Goal: Transaction & Acquisition: Purchase product/service

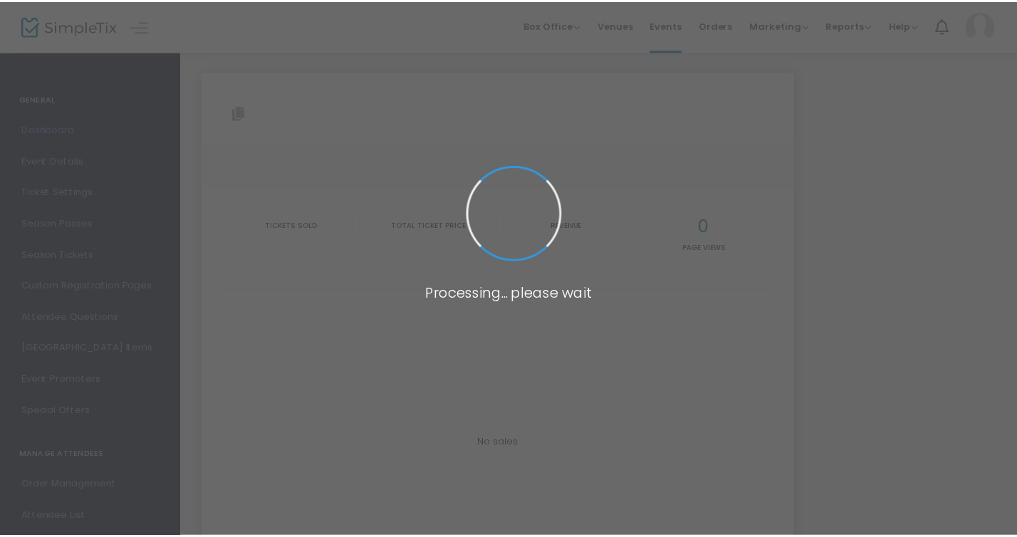
scroll to position [46, 0]
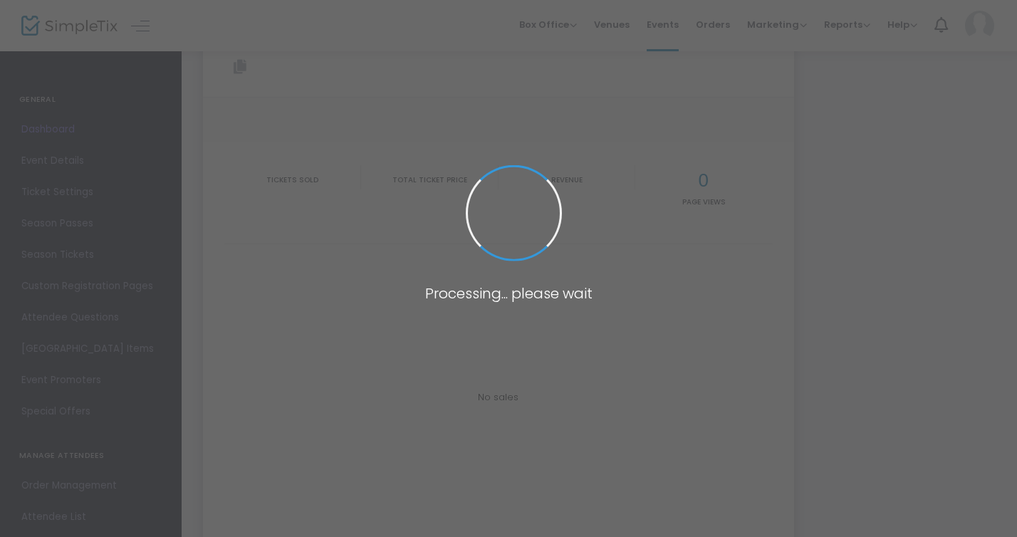
type input "[URL][DOMAIN_NAME]"
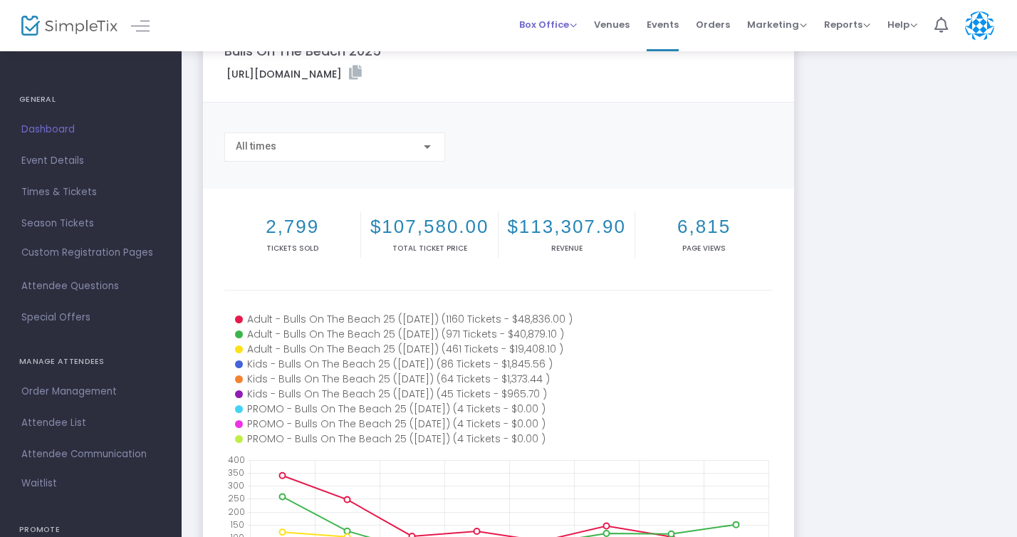
click at [563, 26] on span "Box Office" at bounding box center [548, 25] width 58 height 14
click at [560, 50] on li "Sell Tickets" at bounding box center [570, 48] width 102 height 28
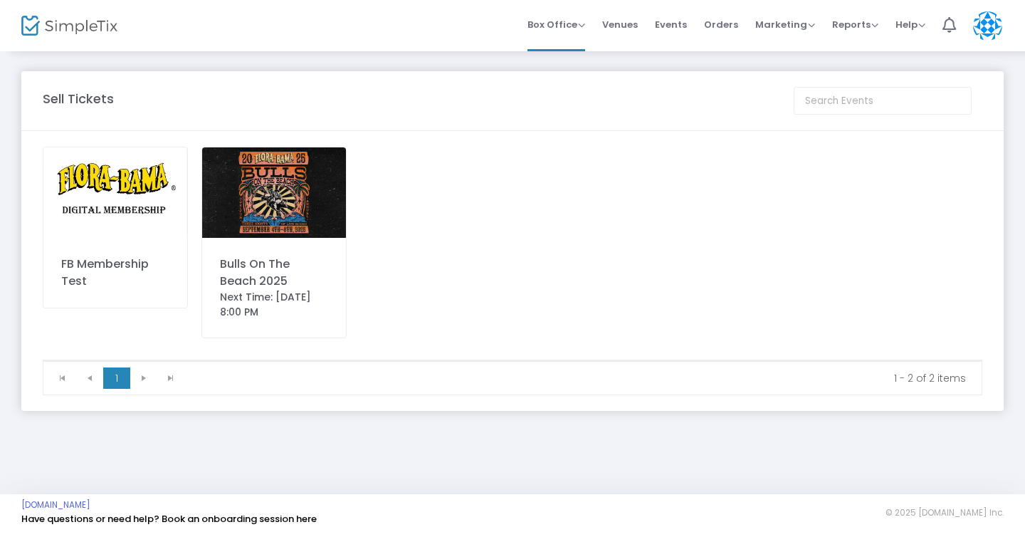
click at [294, 291] on div "Next Time: [DATE] 8:00 PM" at bounding box center [274, 305] width 108 height 30
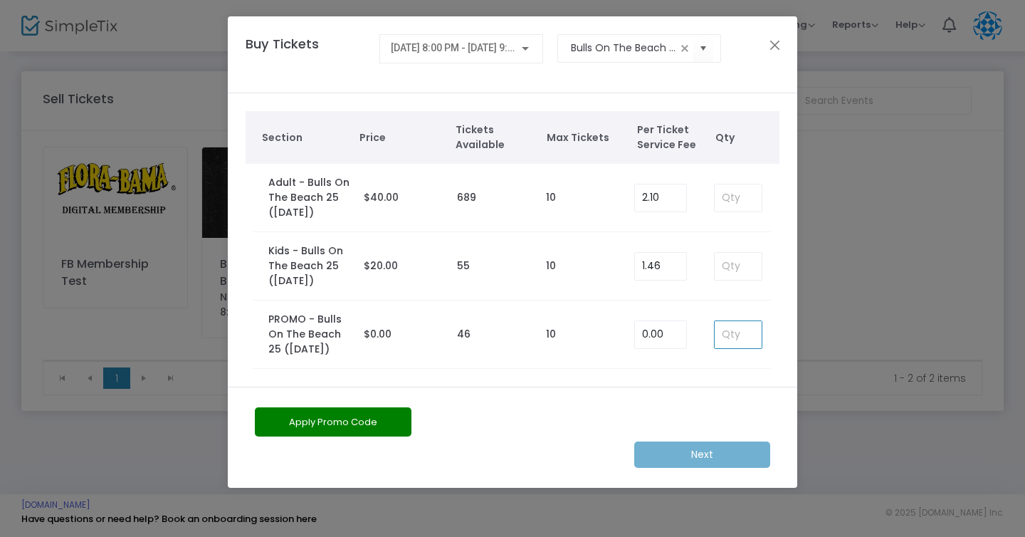
click at [731, 335] on input at bounding box center [738, 334] width 47 height 27
type input "4"
click at [686, 454] on m-button "Next" at bounding box center [702, 455] width 136 height 26
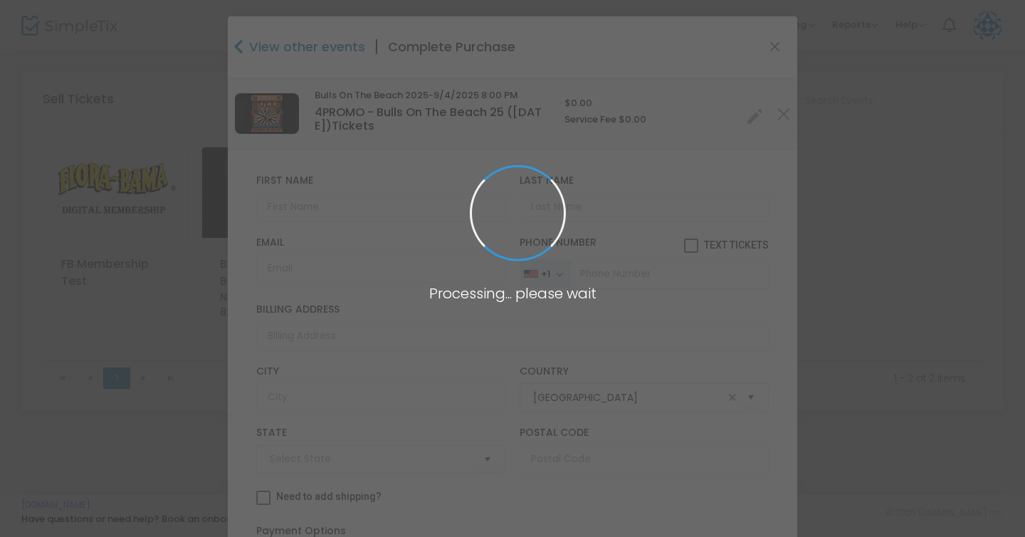
type input "[US_STATE]"
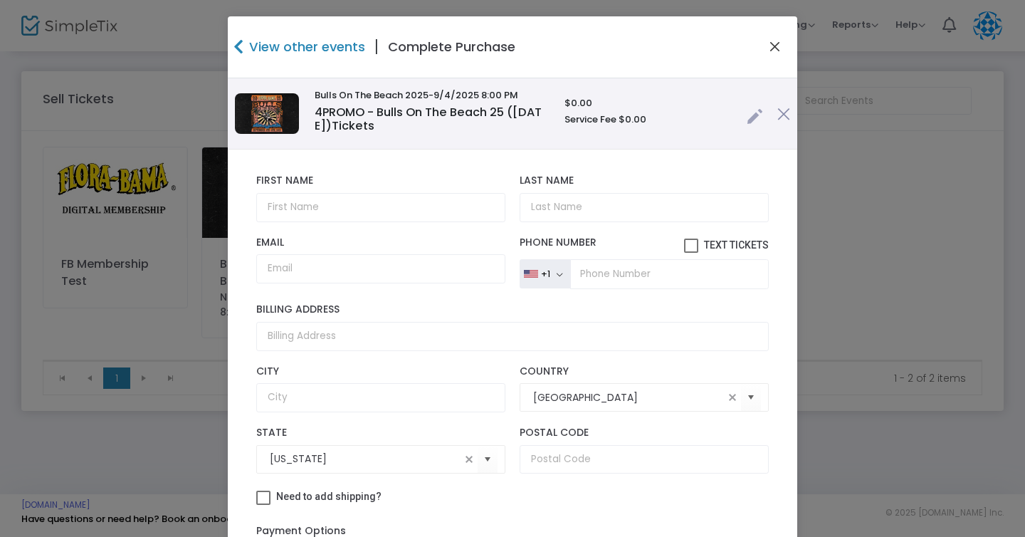
click at [771, 46] on button "Close" at bounding box center [775, 47] width 19 height 19
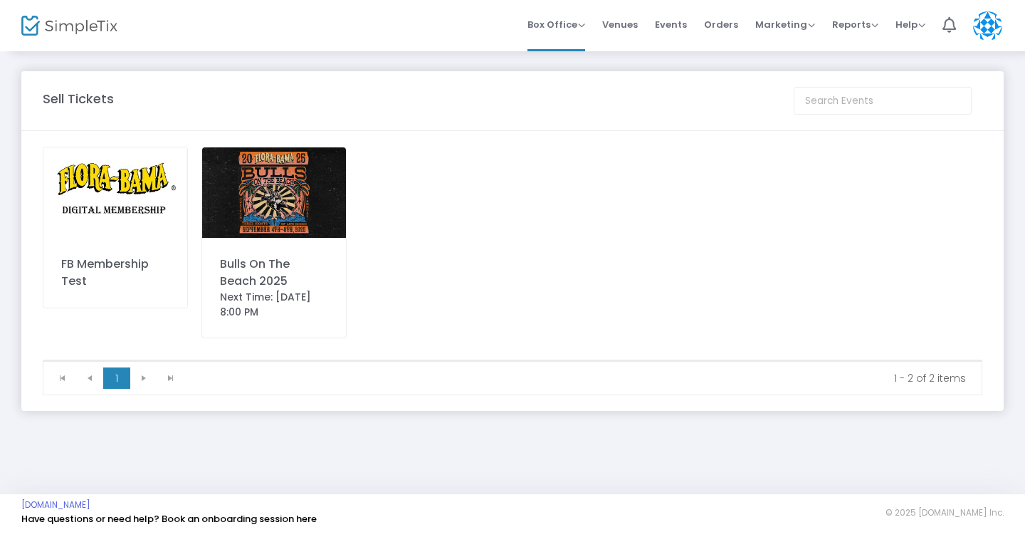
click at [268, 301] on div "Next Time: [DATE] 8:00 PM" at bounding box center [274, 305] width 108 height 30
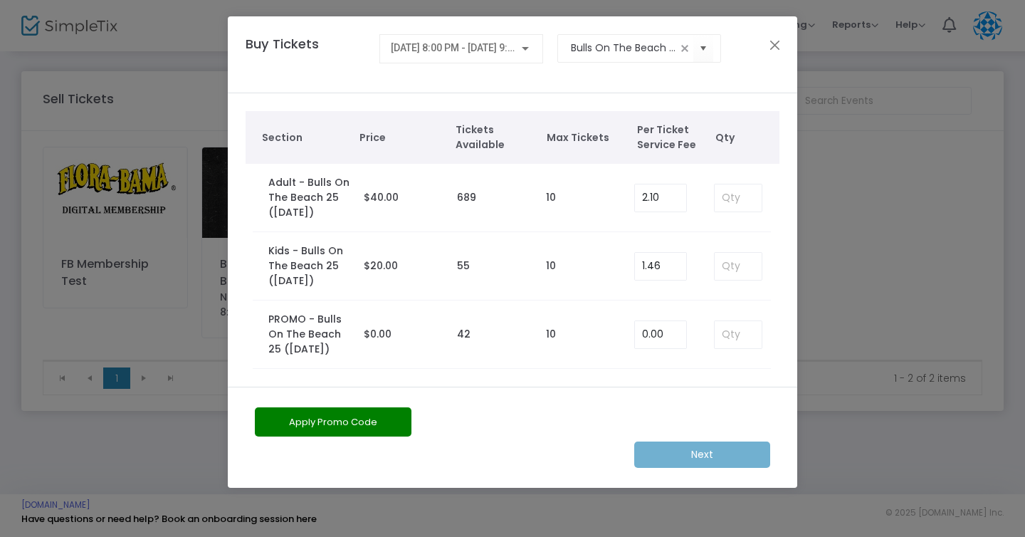
click at [533, 48] on div "[DATE] 8:00 PM - [DATE] 9:00 PM" at bounding box center [462, 48] width 164 height 29
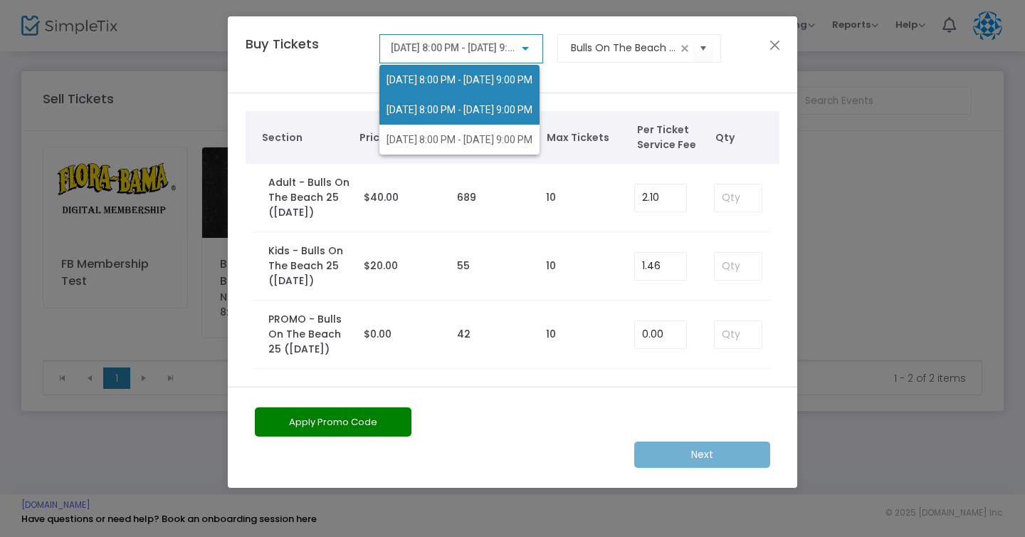
click at [503, 105] on span "[DATE] 8:00 PM - [DATE] 9:00 PM" at bounding box center [460, 109] width 146 height 11
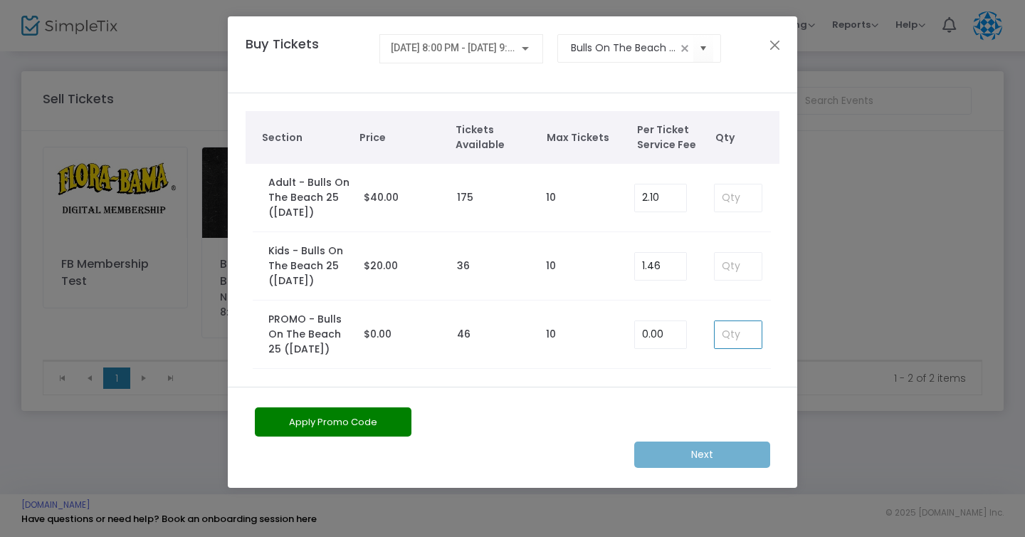
click at [745, 343] on input at bounding box center [738, 334] width 47 height 27
type input "4"
click at [689, 459] on m-button "Next" at bounding box center [702, 455] width 136 height 26
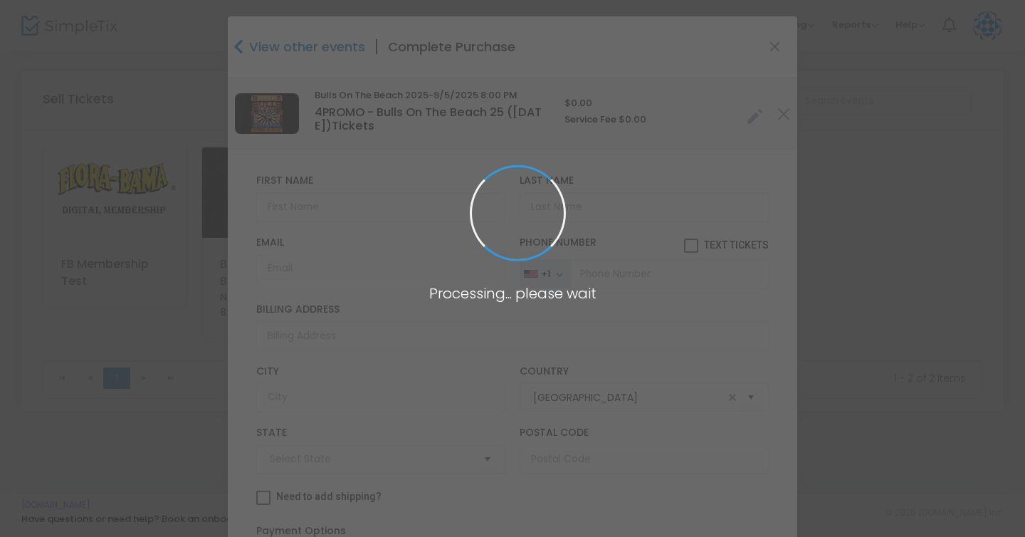
type input "[US_STATE]"
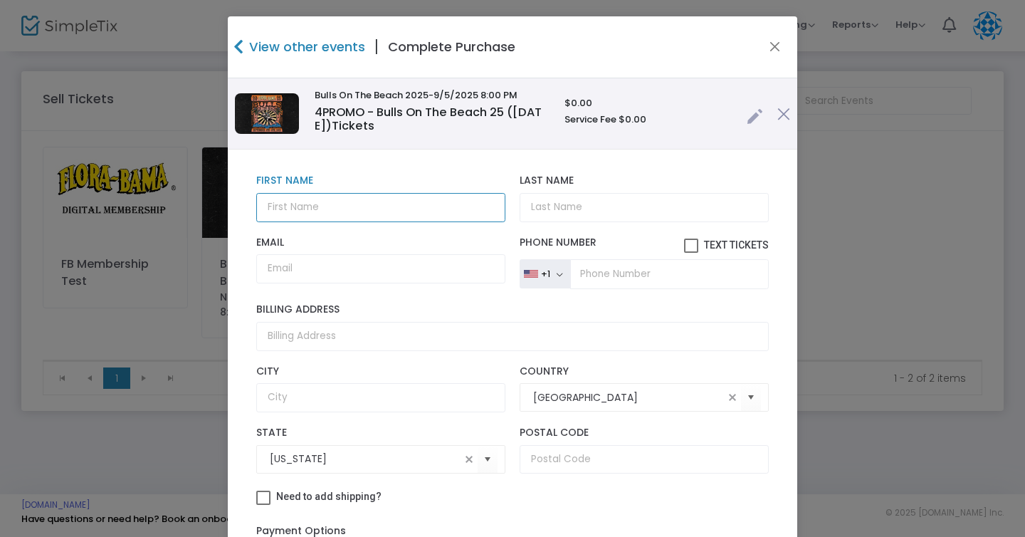
click at [343, 205] on input "text" at bounding box center [380, 207] width 249 height 29
type input "[PERSON_NAME]"
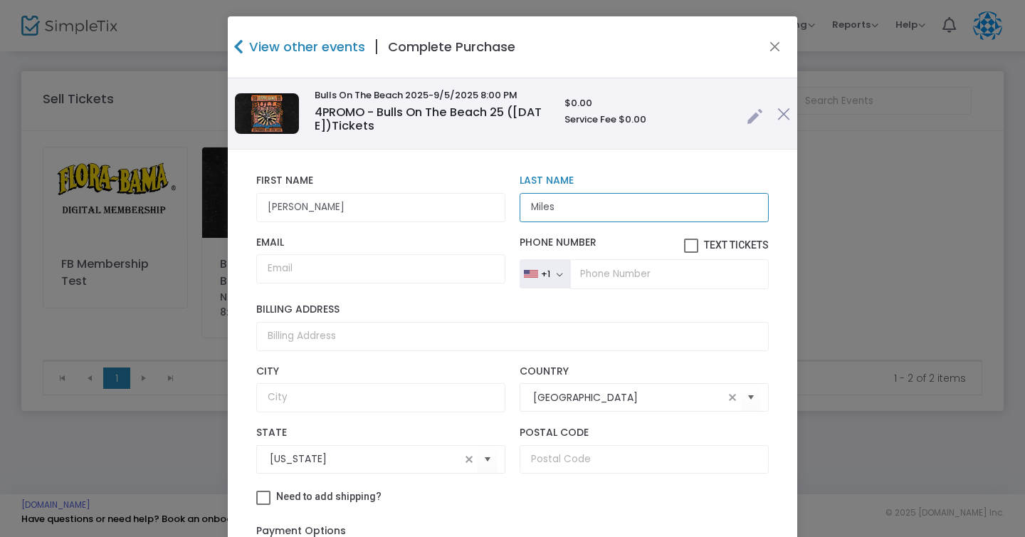
type input "Miles"
click at [268, 270] on input "Email" at bounding box center [380, 268] width 249 height 29
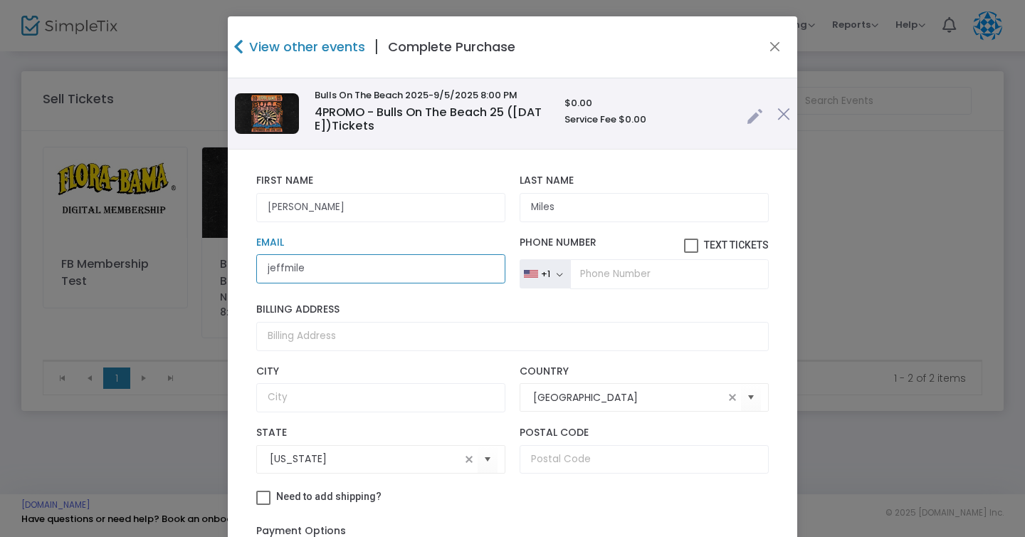
type input "[EMAIL_ADDRESS][DOMAIN_NAME]"
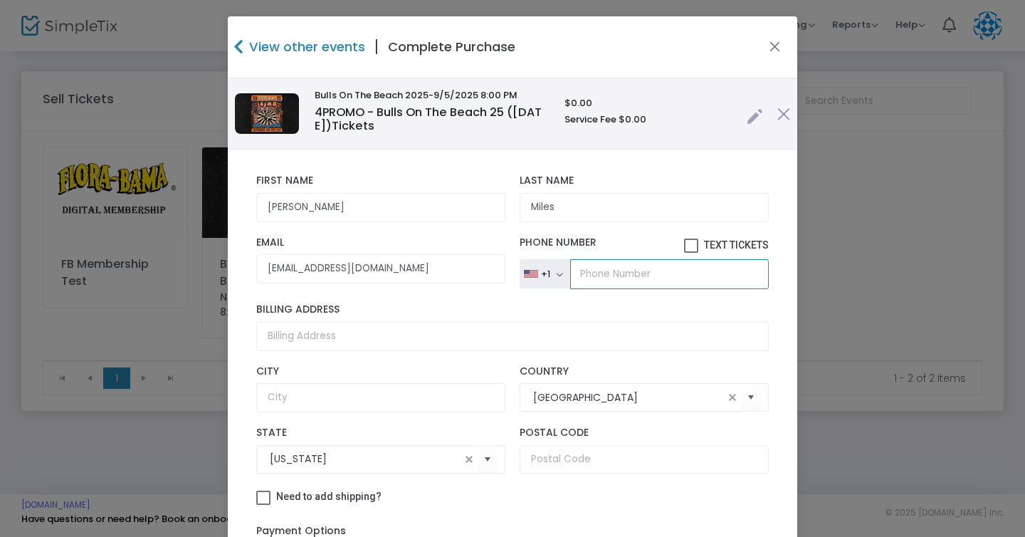
click at [634, 274] on input "tel" at bounding box center [669, 274] width 199 height 30
type input "[PHONE_NUMBER]"
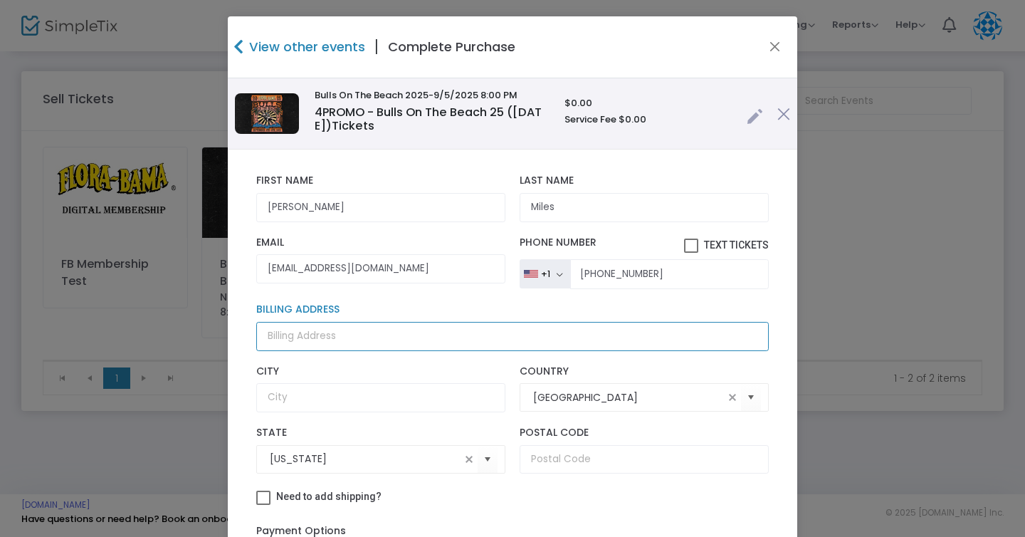
click at [515, 339] on input "Billing Address" at bounding box center [512, 336] width 513 height 29
type input "[STREET_ADDRESS]"
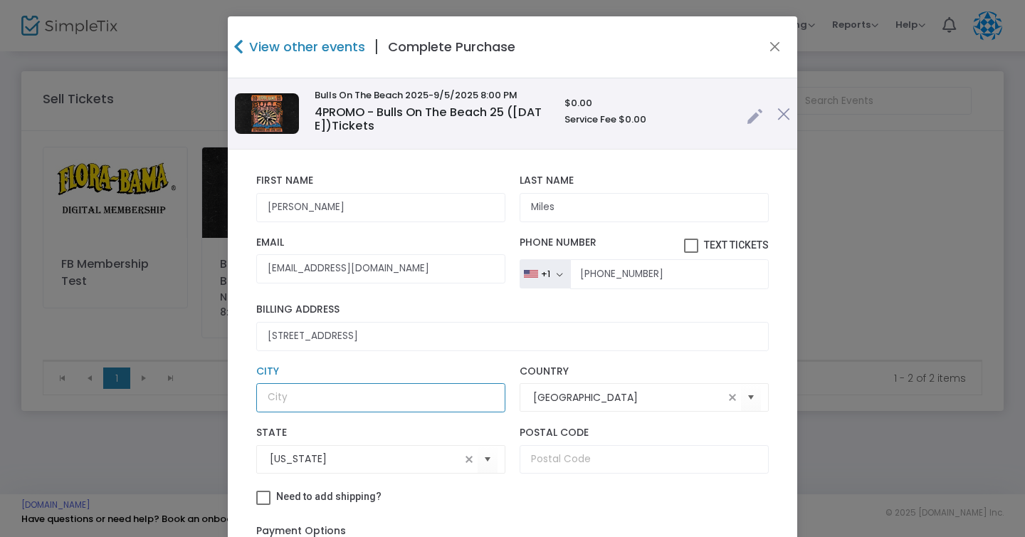
type input "Pensacola"
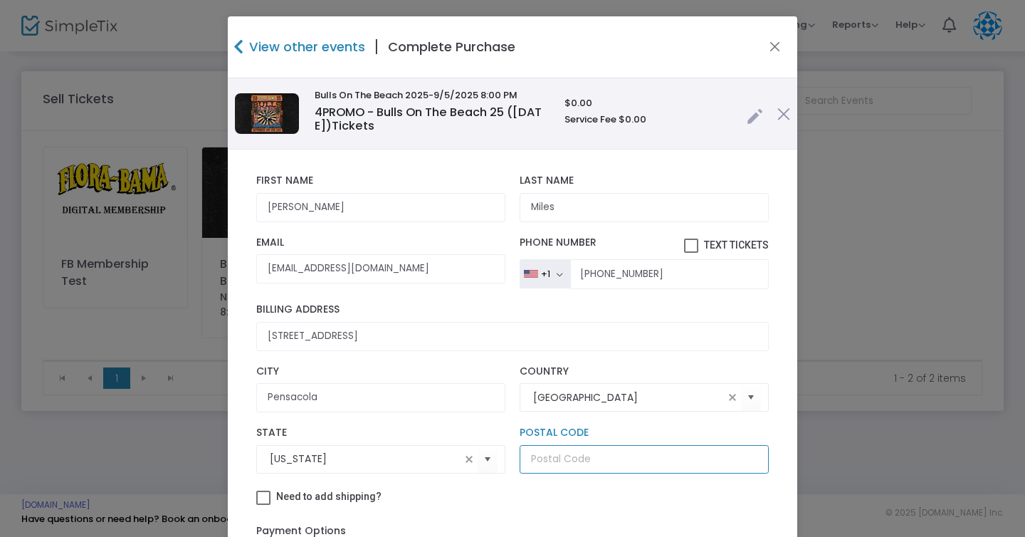
type input "32507"
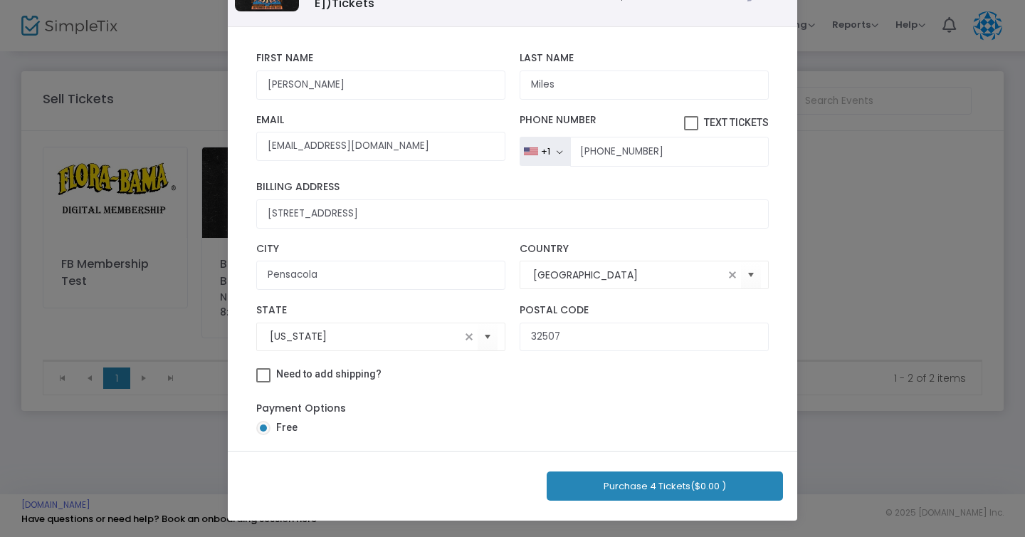
click at [667, 484] on button "Purchase 4 Tickets ($0.00 )" at bounding box center [665, 485] width 236 height 29
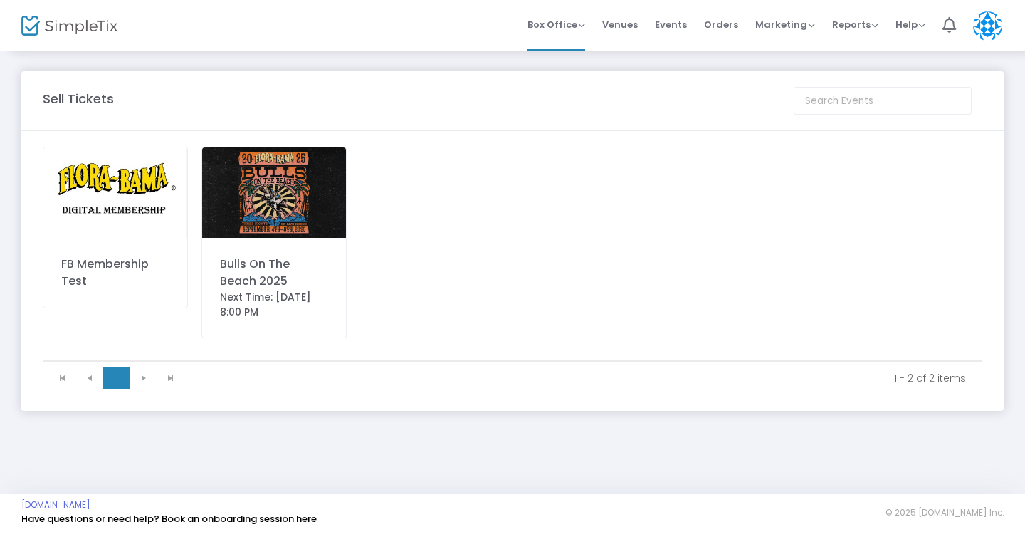
click at [463, 64] on div "Sell Tickets FB Membership Test Bulls On The Beach 2025 Next Time: [DATE] 8:00 …" at bounding box center [512, 241] width 1025 height 382
